Goal: Browse casually: Explore the website without a specific task or goal

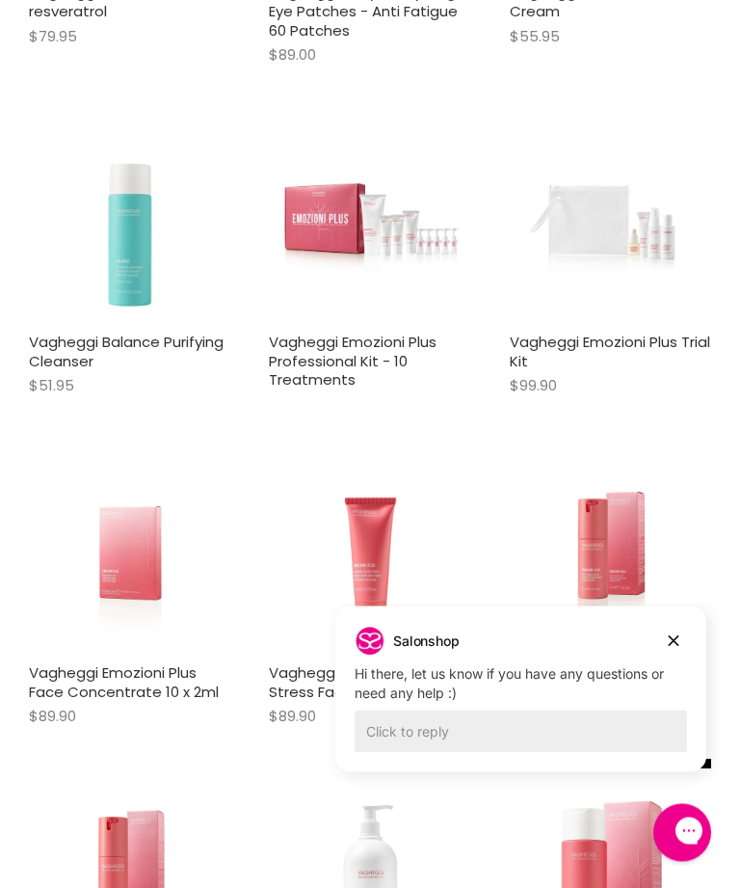
scroll to position [1251, 0]
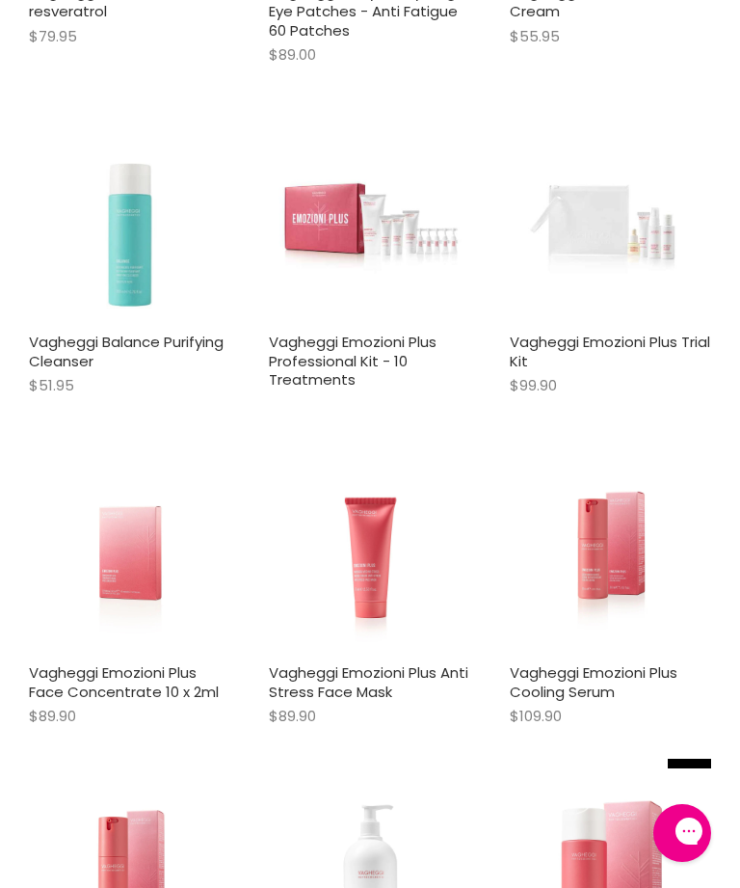
click at [676, 704] on div "$109.90" at bounding box center [610, 715] width 201 height 22
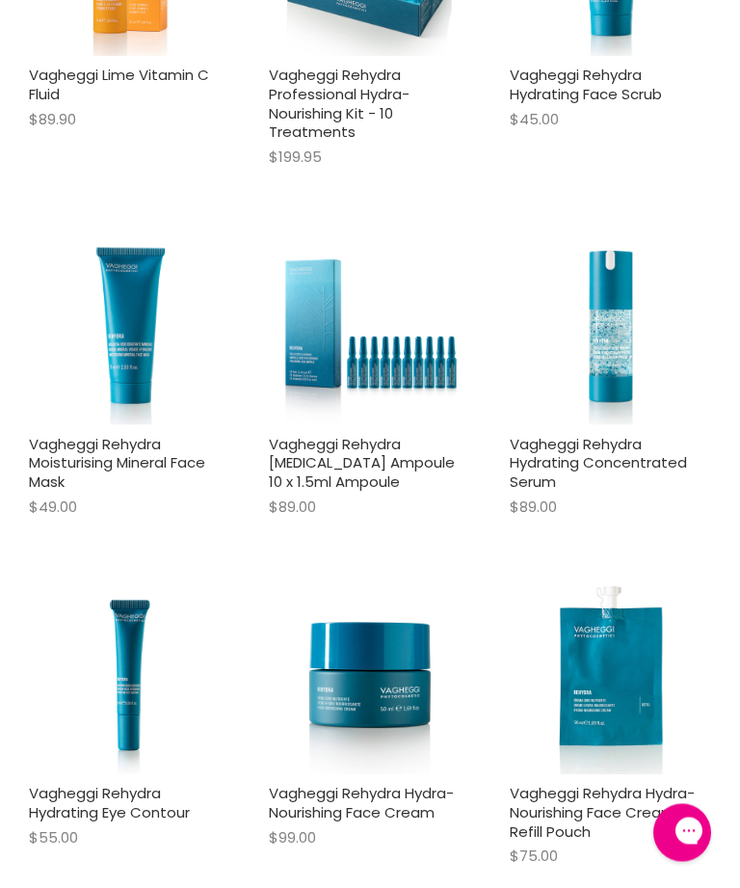
scroll to position [3851, 0]
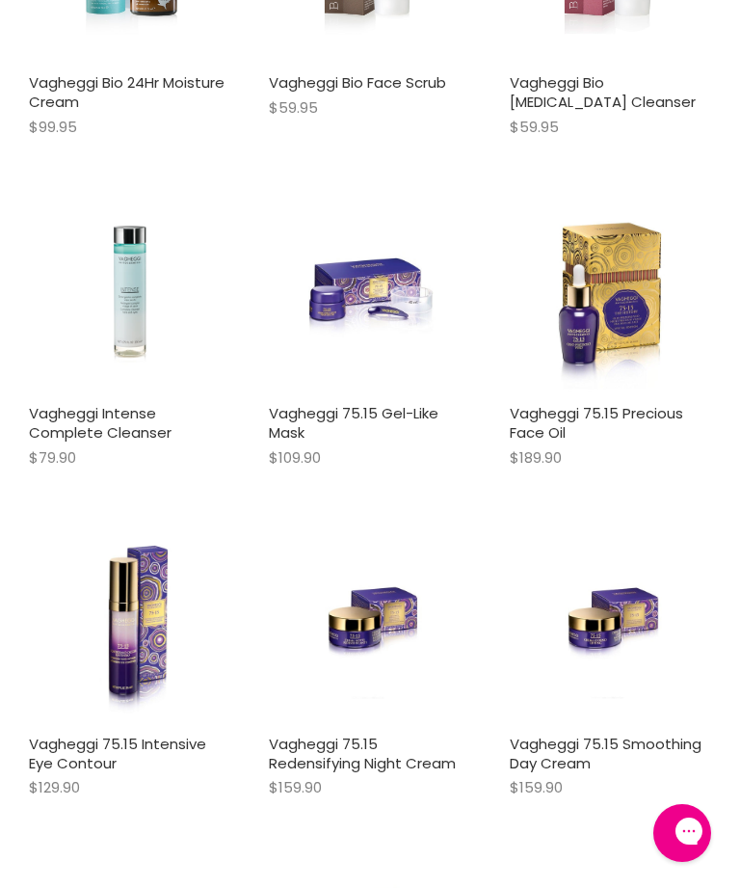
scroll to position [5616, 0]
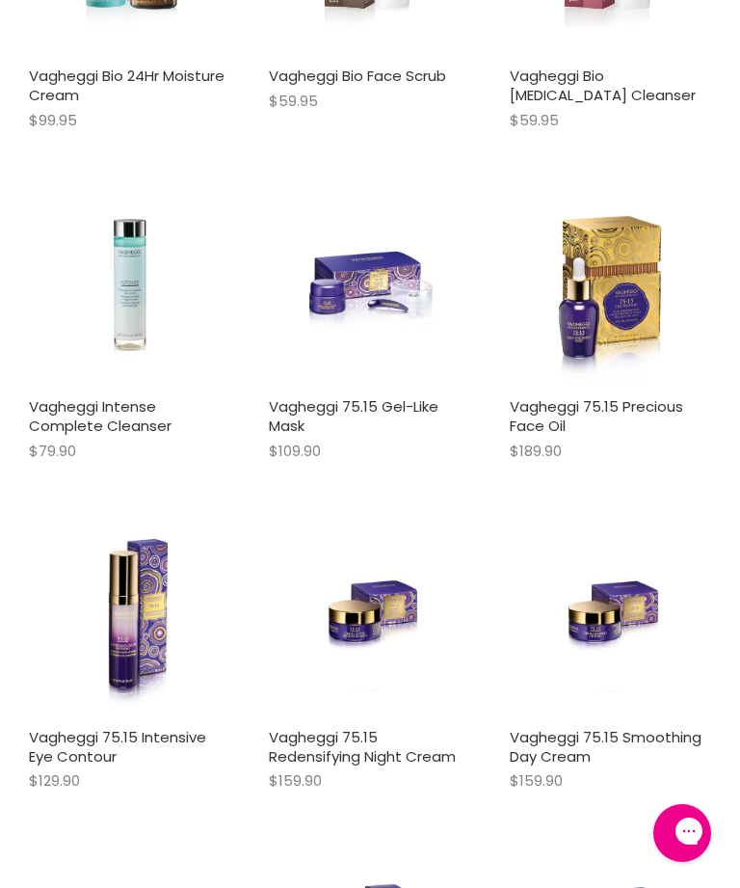
click at [368, 587] on img "Main content" at bounding box center [370, 617] width 135 height 201
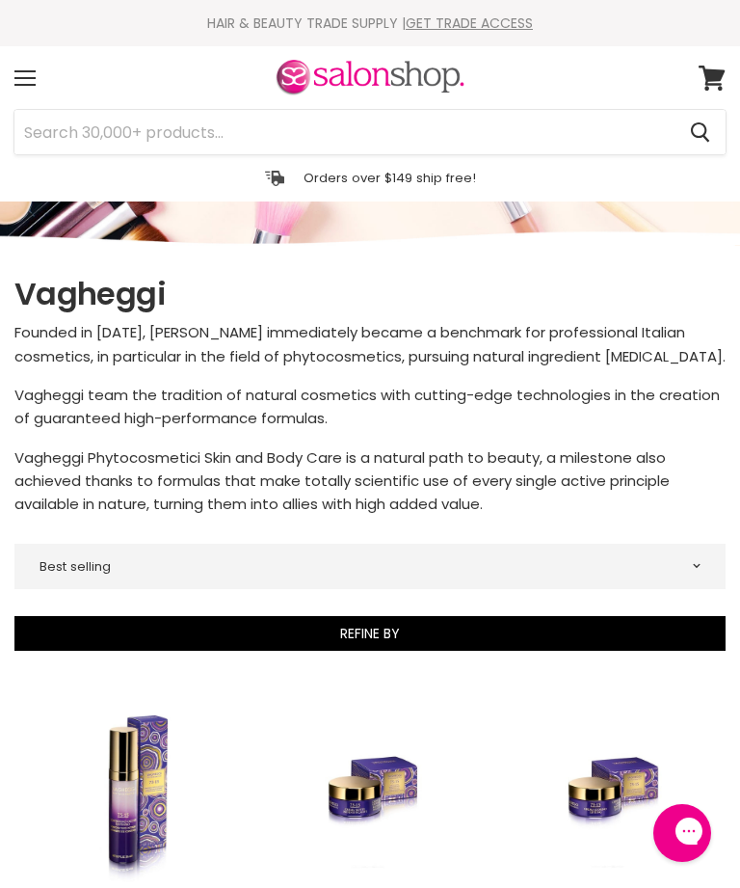
click at [26, 76] on div "Menu" at bounding box center [25, 78] width 40 height 44
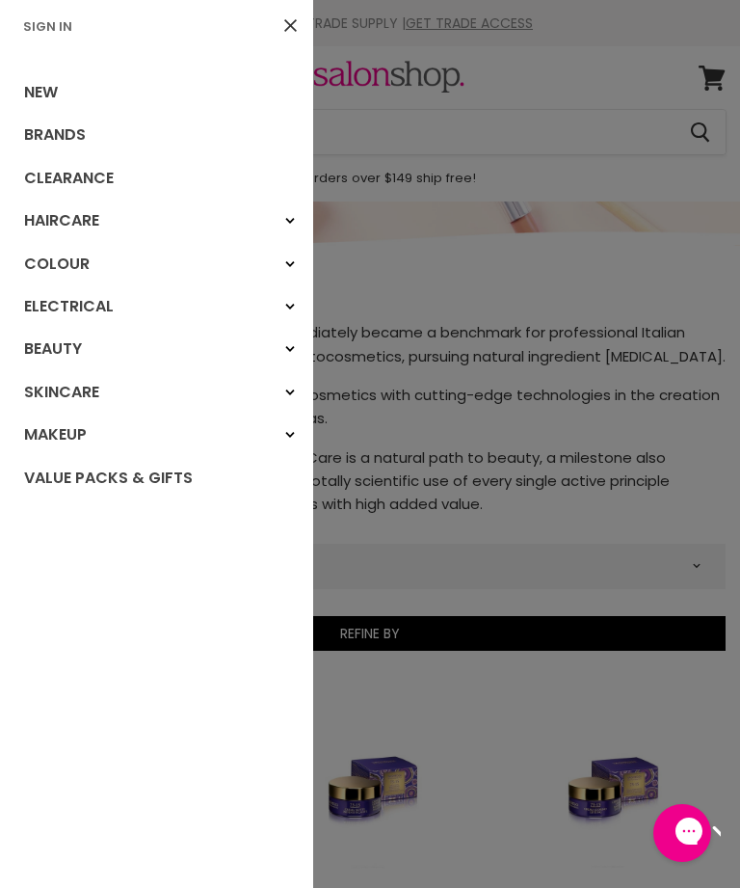
click at [52, 87] on link "New" at bounding box center [156, 92] width 313 height 42
click at [100, 171] on link "Clearance" at bounding box center [156, 178] width 313 height 42
click at [297, 26] on link "Close" at bounding box center [291, 26] width 32 height 32
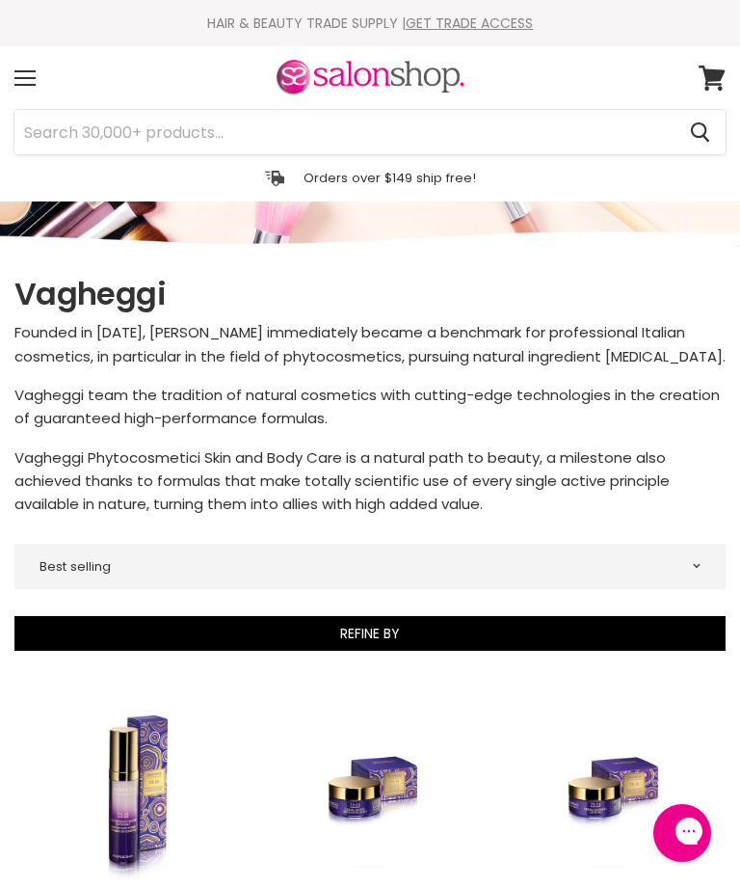
click at [464, 14] on link "GET TRADE ACCESS" at bounding box center [469, 22] width 127 height 19
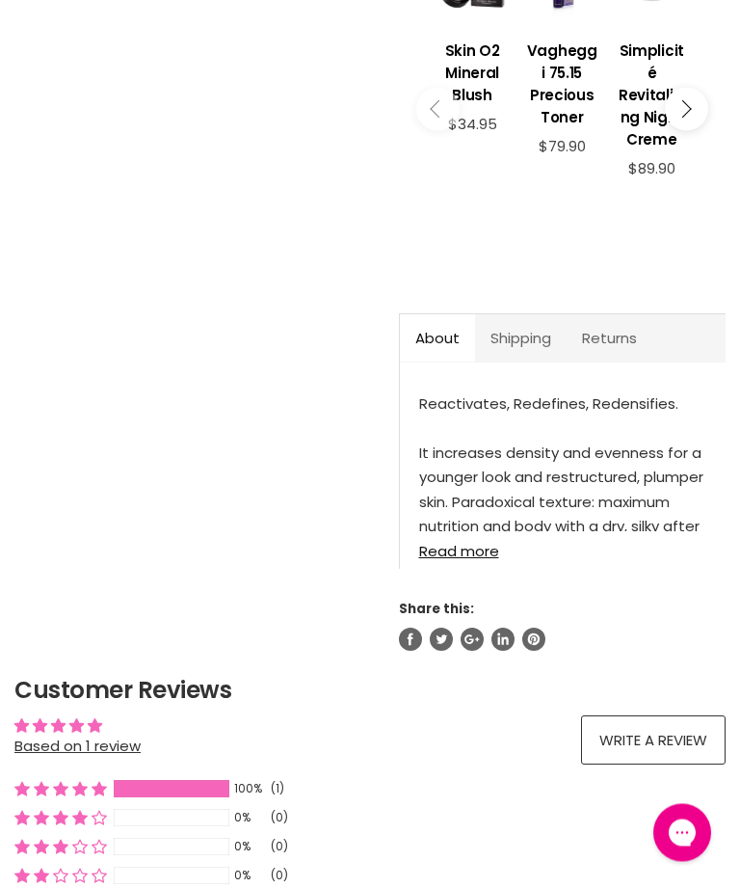
scroll to position [727, 0]
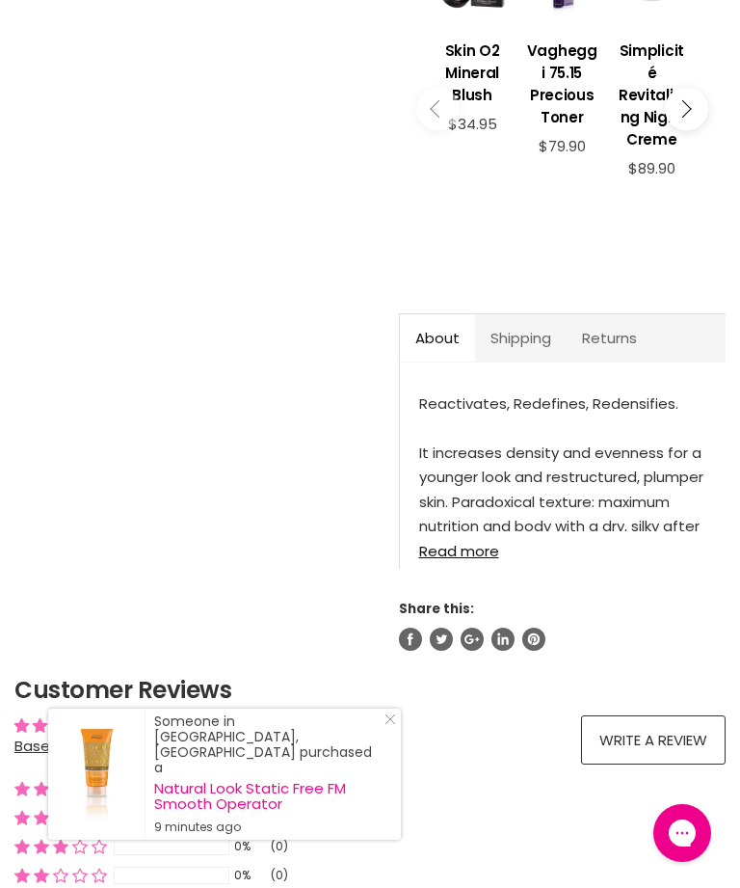
click at [472, 559] on link "Read more" at bounding box center [562, 545] width 287 height 28
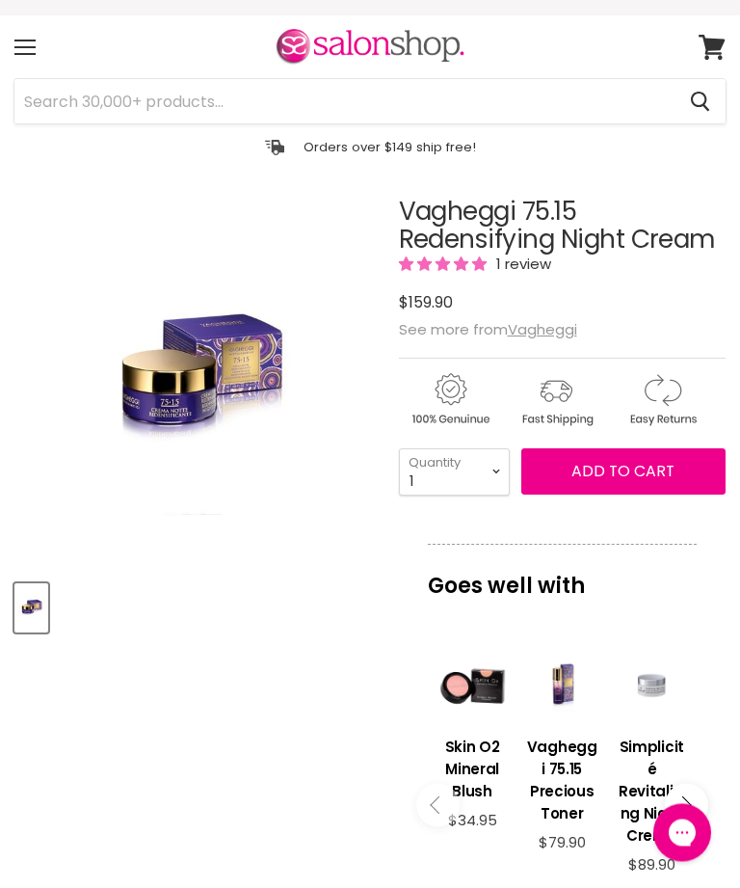
scroll to position [0, 0]
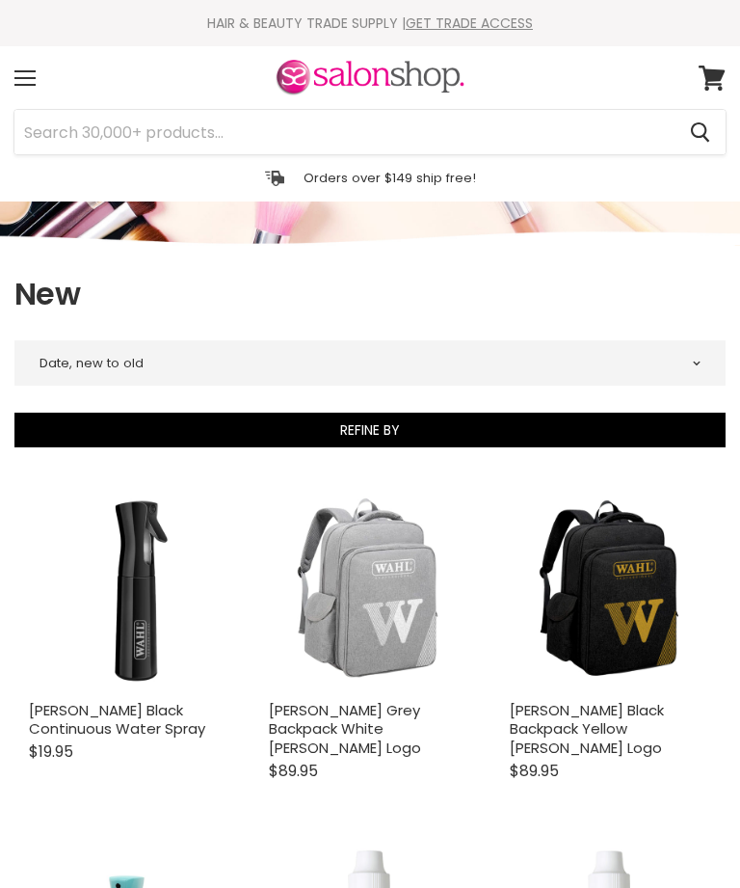
select select "created-descending"
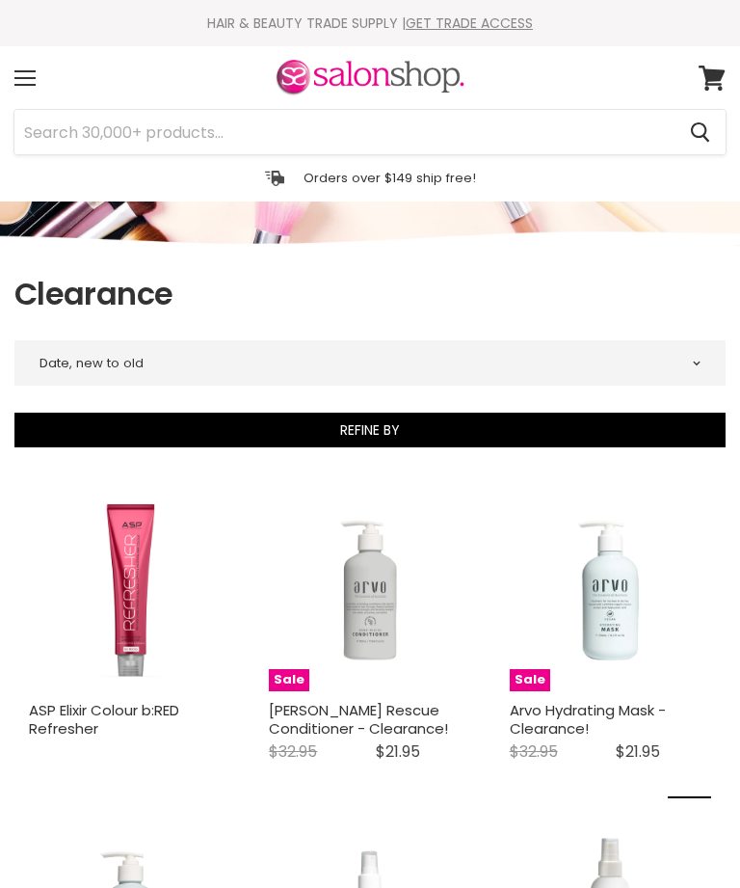
select select "created-descending"
